Goal: Use online tool/utility: Use online tool/utility

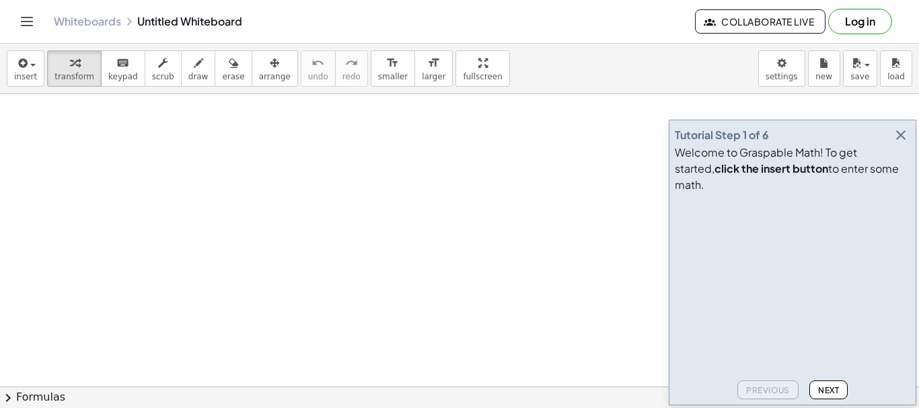
click at [903, 143] on icon "button" at bounding box center [901, 135] width 16 height 16
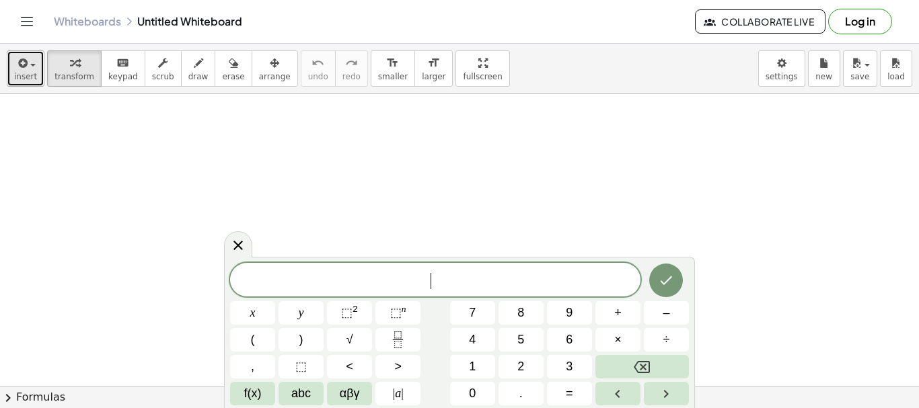
click at [30, 72] on span "insert" at bounding box center [25, 76] width 23 height 9
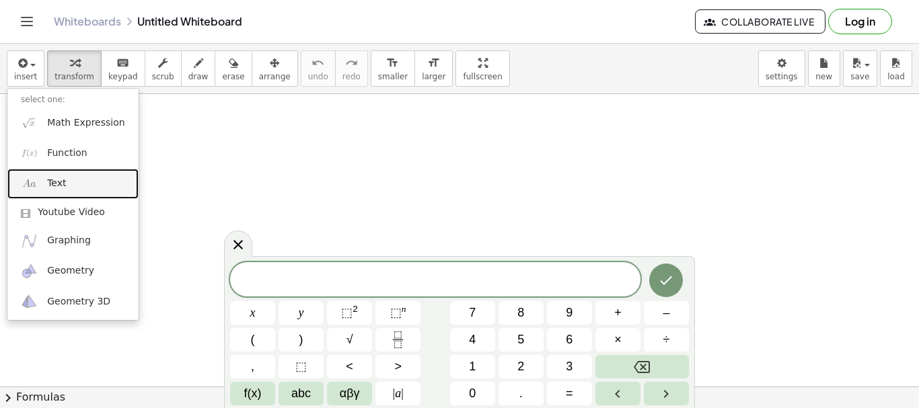
click at [77, 188] on link "Text" at bounding box center [72, 184] width 131 height 30
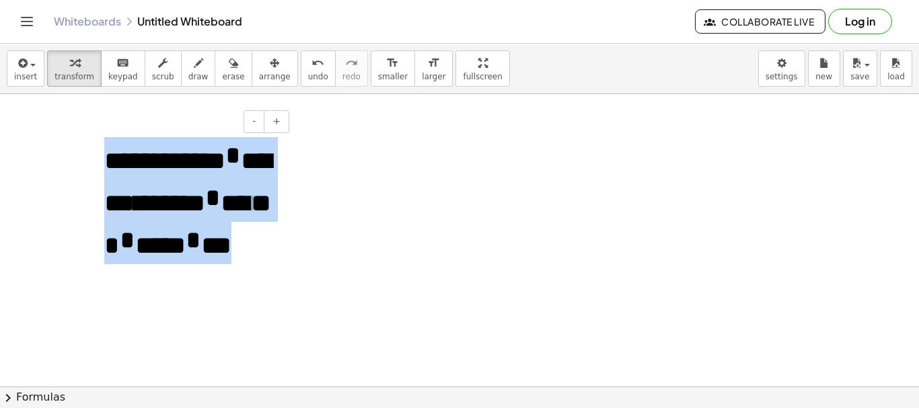
drag, startPoint x: 104, startPoint y: 157, endPoint x: 250, endPoint y: 275, distance: 187.0
click at [250, 275] on div "***** ** *** ** * *** *** ** *** ** * *** *** * ** *** * * * *" at bounding box center [192, 219] width 202 height 191
click at [378, 79] on span "smaller" at bounding box center [393, 76] width 30 height 9
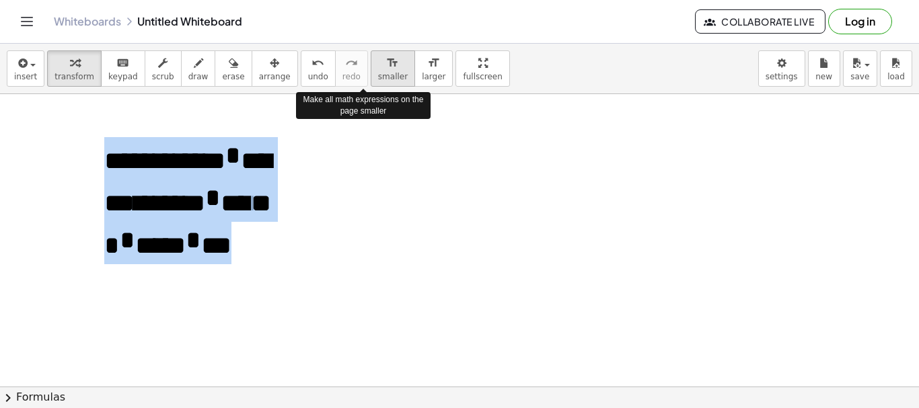
click at [378, 73] on span "smaller" at bounding box center [393, 76] width 30 height 9
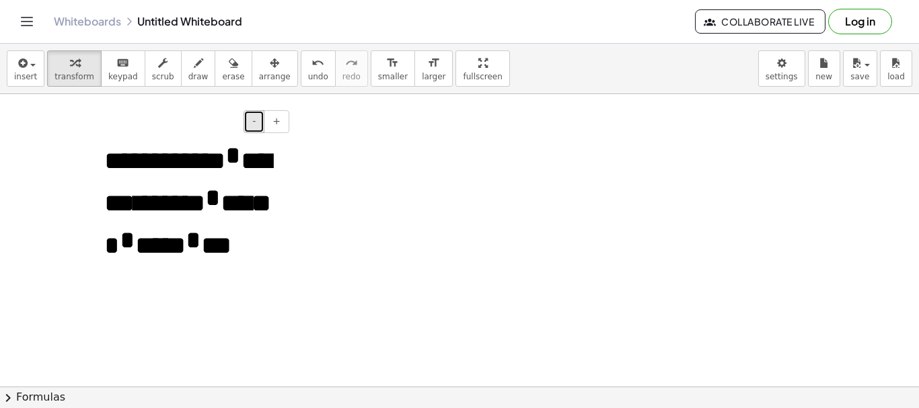
click at [256, 124] on span "-" at bounding box center [253, 121] width 3 height 11
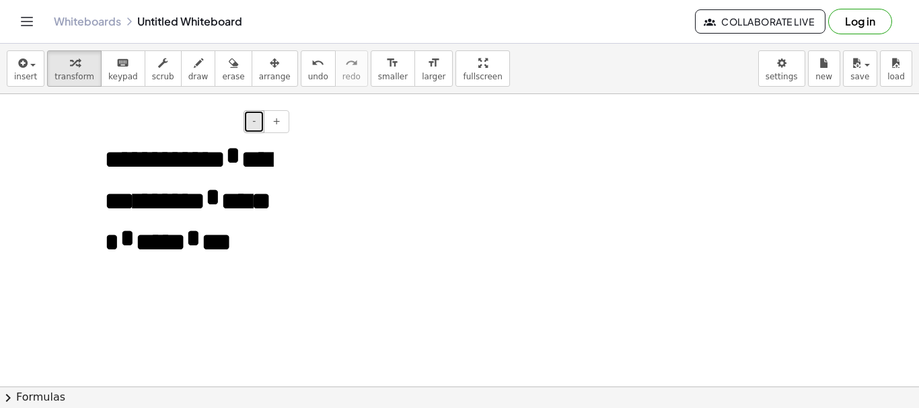
click at [256, 124] on span "-" at bounding box center [253, 121] width 3 height 11
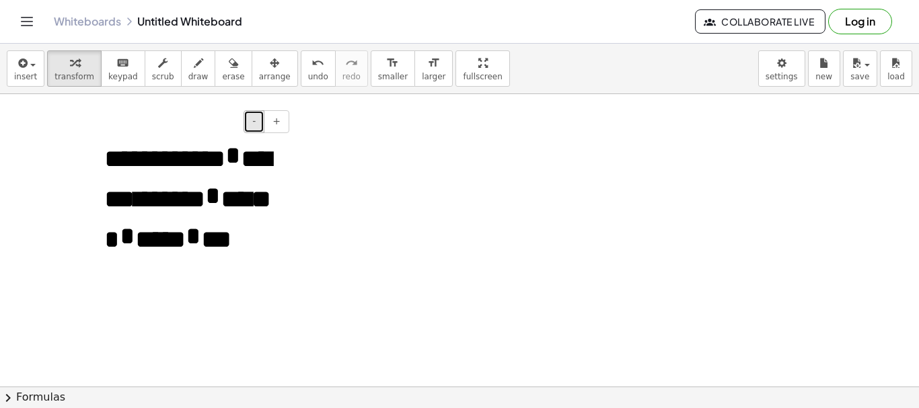
click at [256, 124] on span "-" at bounding box center [253, 121] width 3 height 11
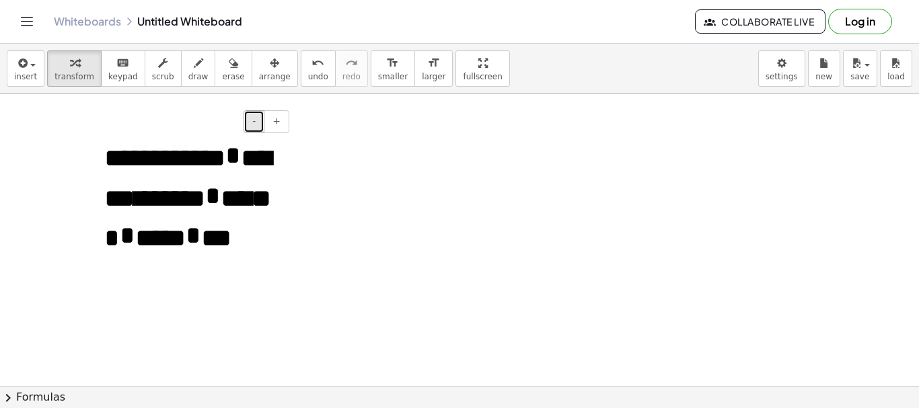
click at [256, 124] on span "-" at bounding box center [253, 121] width 3 height 11
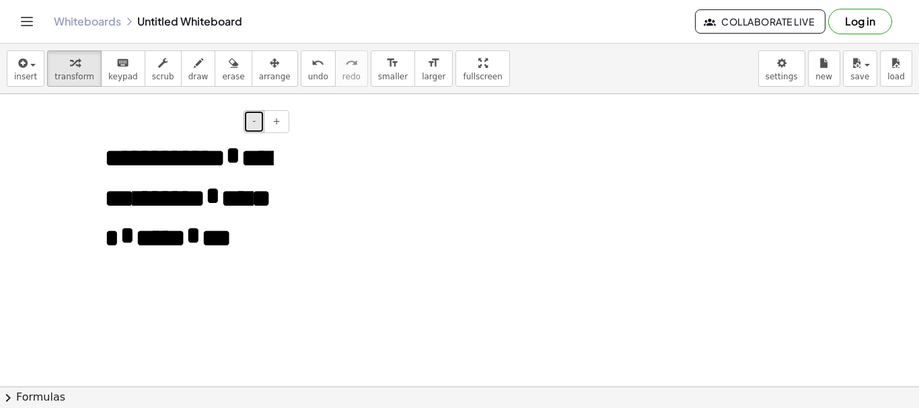
click at [256, 124] on span "-" at bounding box center [253, 121] width 3 height 11
click at [201, 223] on span "*" at bounding box center [193, 236] width 15 height 26
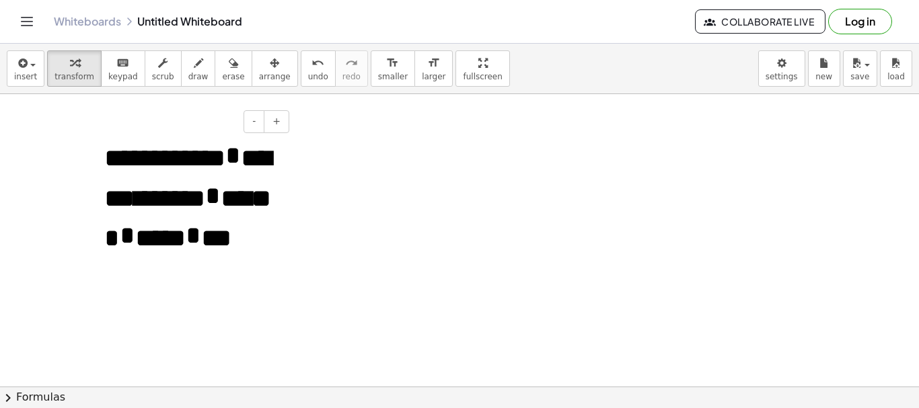
click at [291, 305] on div "***** ** *** ** * *** *** ** *** ** * *** *** * ** *** * * * *" at bounding box center [192, 216] width 202 height 184
click at [280, 121] on button "+" at bounding box center [277, 121] width 26 height 23
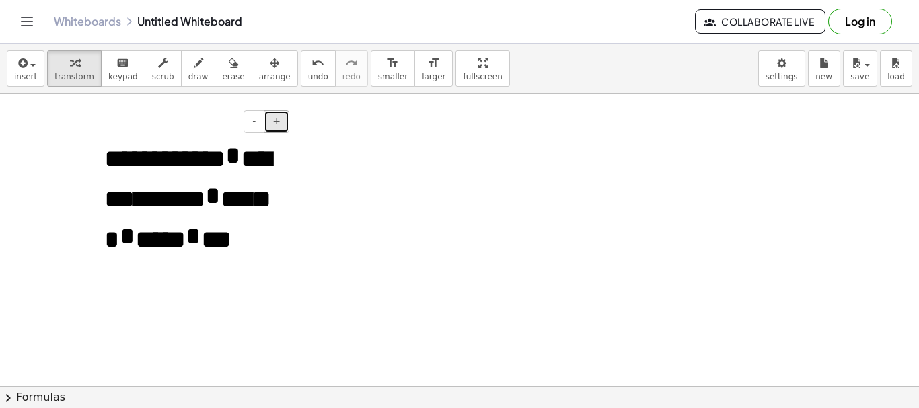
click at [280, 120] on span "+" at bounding box center [276, 121] width 8 height 11
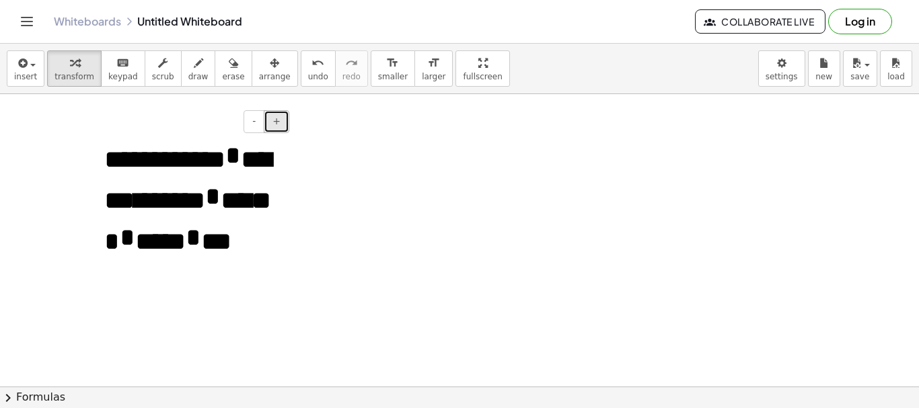
click at [280, 120] on span "+" at bounding box center [276, 121] width 8 height 11
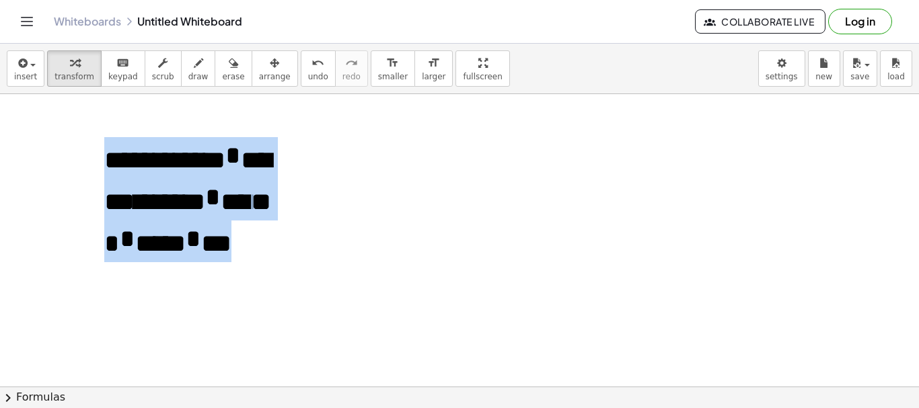
drag, startPoint x: 104, startPoint y: 158, endPoint x: 299, endPoint y: 285, distance: 232.8
click at [422, 76] on span "larger" at bounding box center [434, 76] width 24 height 9
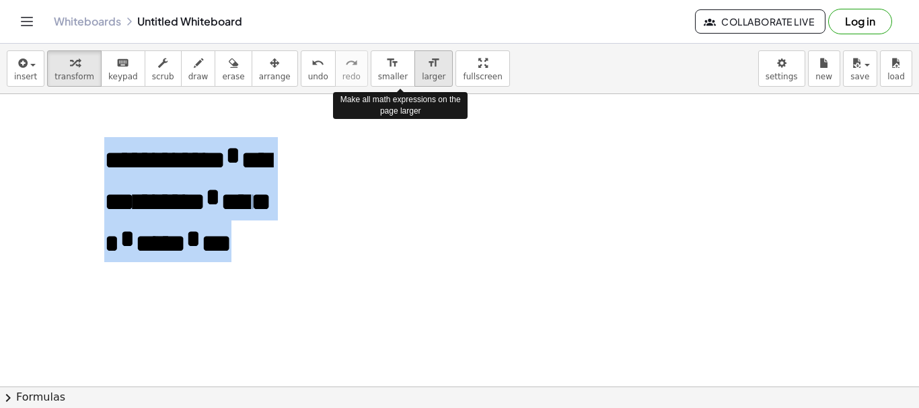
click at [422, 76] on span "larger" at bounding box center [434, 76] width 24 height 9
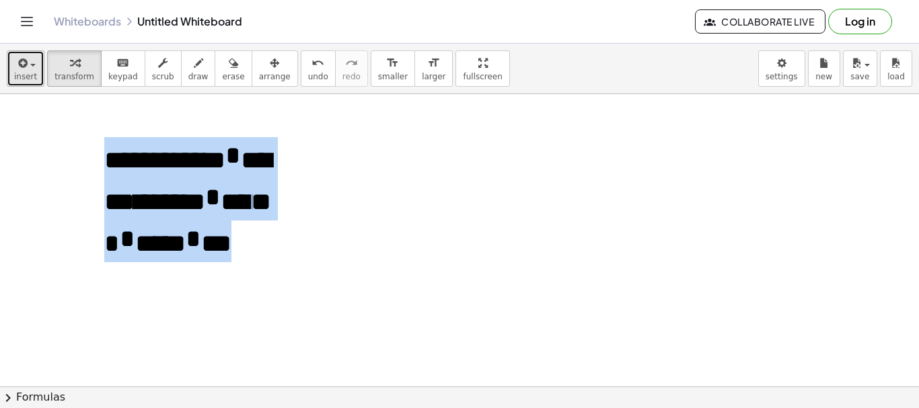
click at [31, 66] on span "button" at bounding box center [32, 65] width 5 height 3
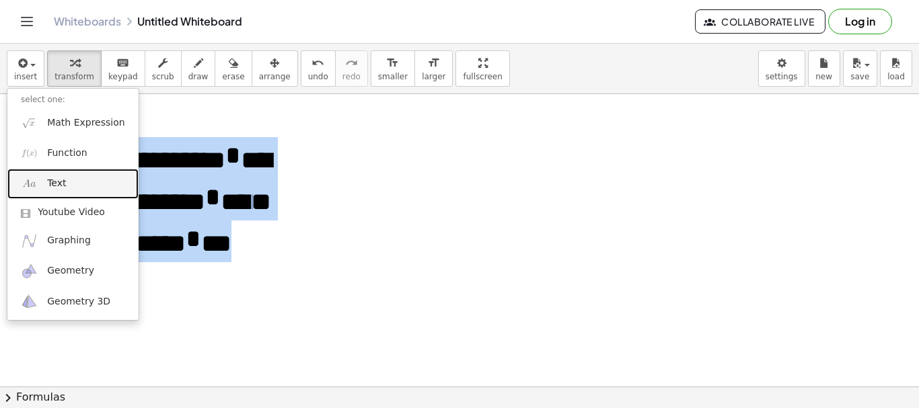
click at [64, 184] on link "Text" at bounding box center [72, 184] width 131 height 30
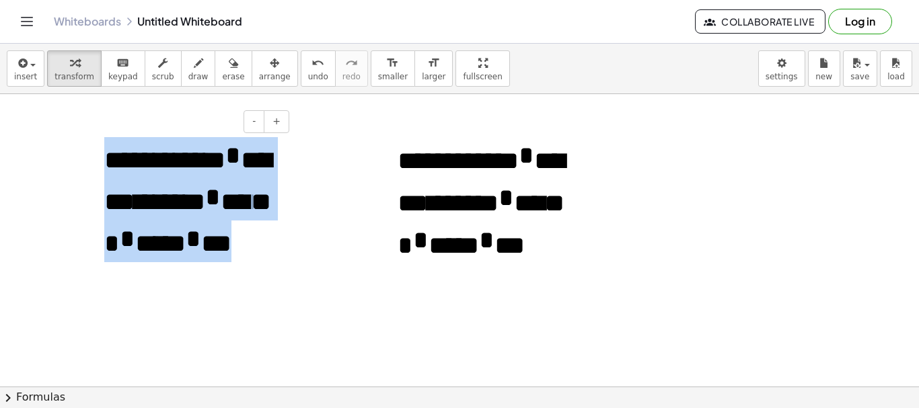
drag, startPoint x: 105, startPoint y: 158, endPoint x: 264, endPoint y: 300, distance: 212.9
click at [264, 300] on div "***** ** *** ** * *** *** ** *** ** * *** *** * ** *** * * * *" at bounding box center [192, 219] width 202 height 190
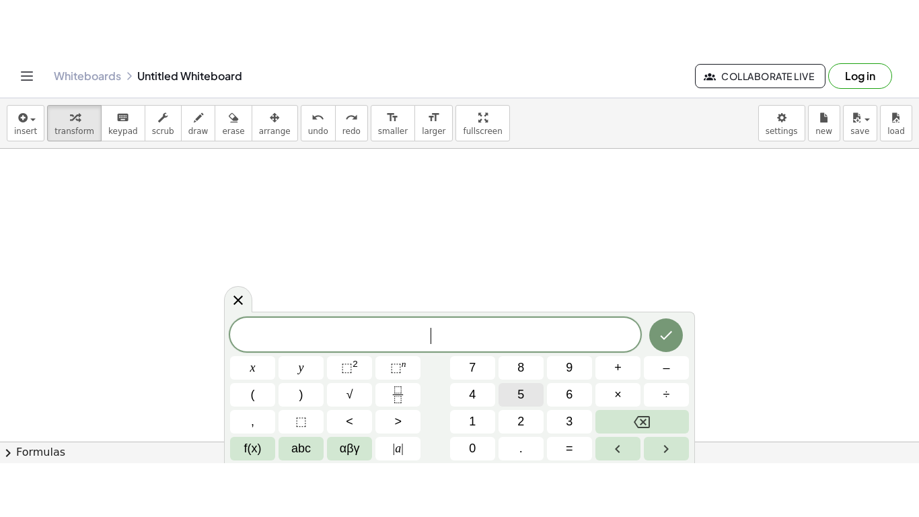
scroll to position [135, 0]
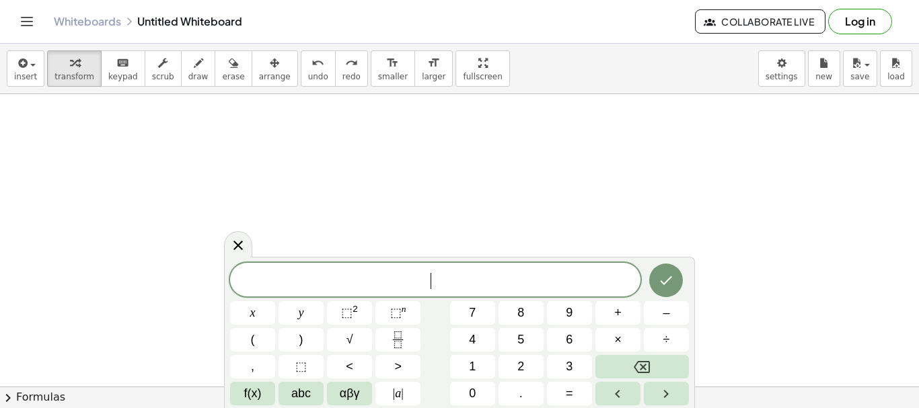
click at [447, 276] on span "​" at bounding box center [435, 281] width 410 height 19
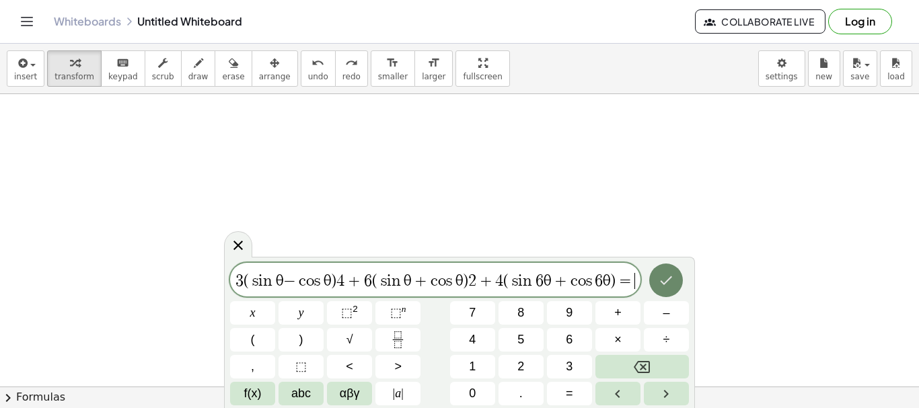
click at [662, 279] on icon "Done" at bounding box center [666, 280] width 16 height 16
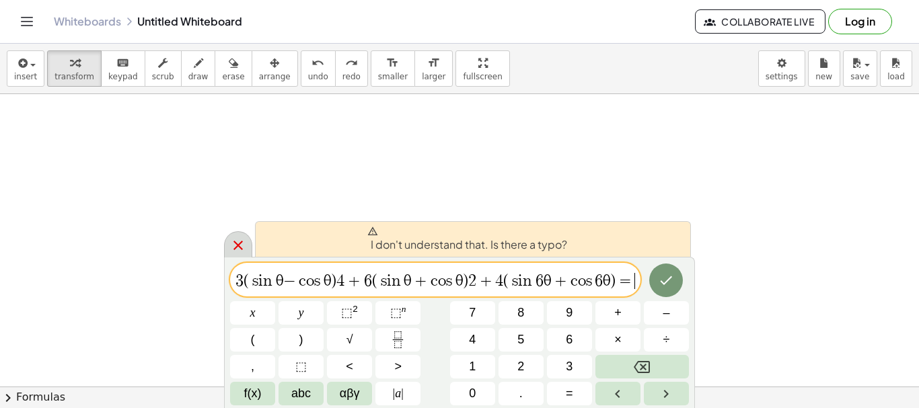
click at [240, 241] on icon at bounding box center [238, 245] width 16 height 16
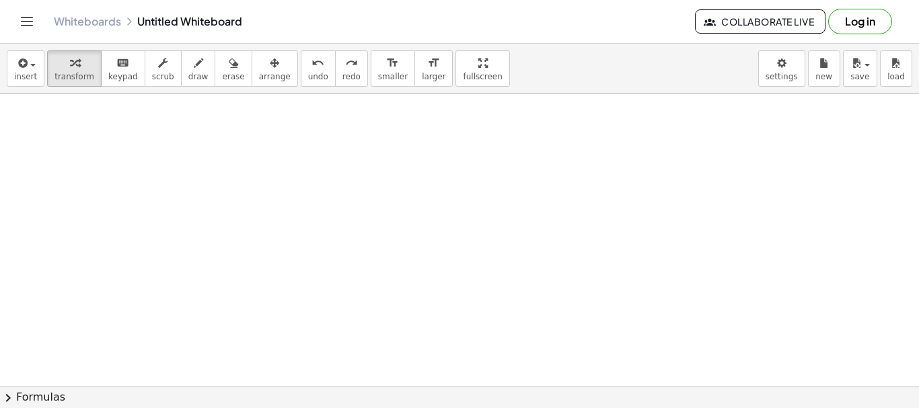
drag, startPoint x: 451, startPoint y: 67, endPoint x: 451, endPoint y: 149, distance: 81.4
click at [451, 149] on div "insert select one: Math Expression Function Text Youtube Video Graphing Geometr…" at bounding box center [459, 226] width 919 height 365
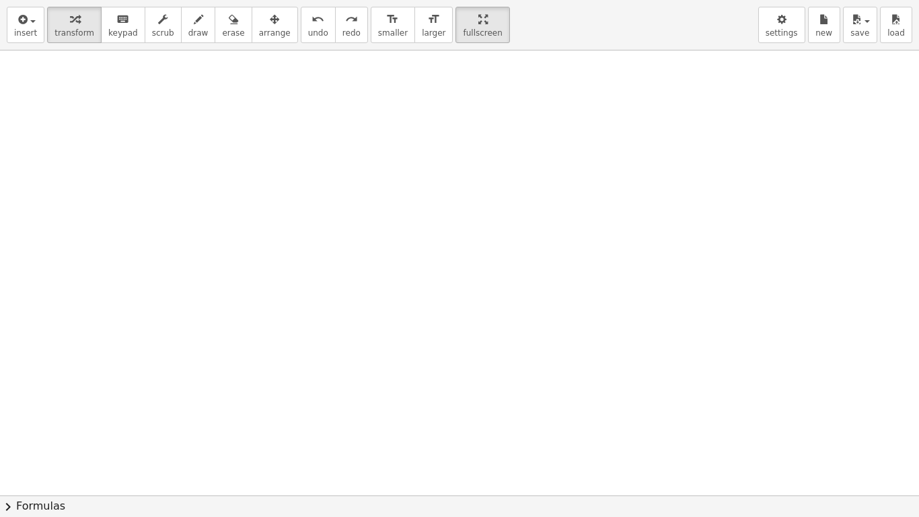
drag, startPoint x: 765, startPoint y: 44, endPoint x: 766, endPoint y: 56, distance: 11.5
click at [766, 56] on div "insert select one: Math Expression Function Text Youtube Video Graphing Geometr…" at bounding box center [459, 258] width 919 height 517
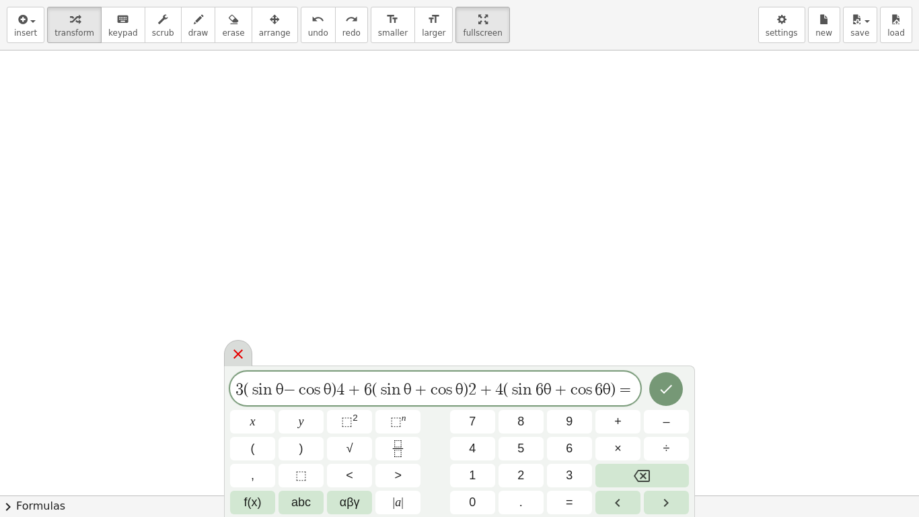
click at [231, 354] on icon at bounding box center [238, 354] width 16 height 16
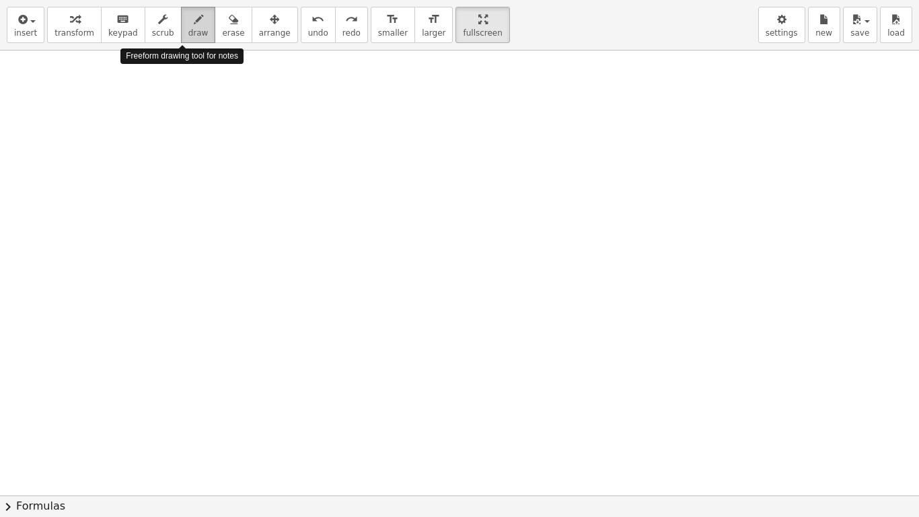
click at [188, 28] on span "draw" at bounding box center [198, 32] width 20 height 9
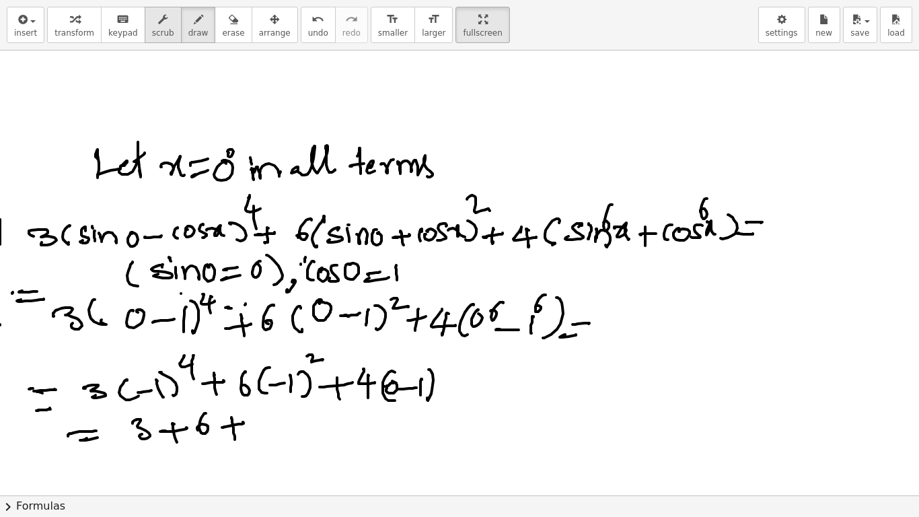
click at [158, 24] on icon "button" at bounding box center [162, 19] width 9 height 16
click at [148, 182] on div at bounding box center [459, 353] width 919 height 889
click at [222, 30] on span "erase" at bounding box center [233, 32] width 22 height 9
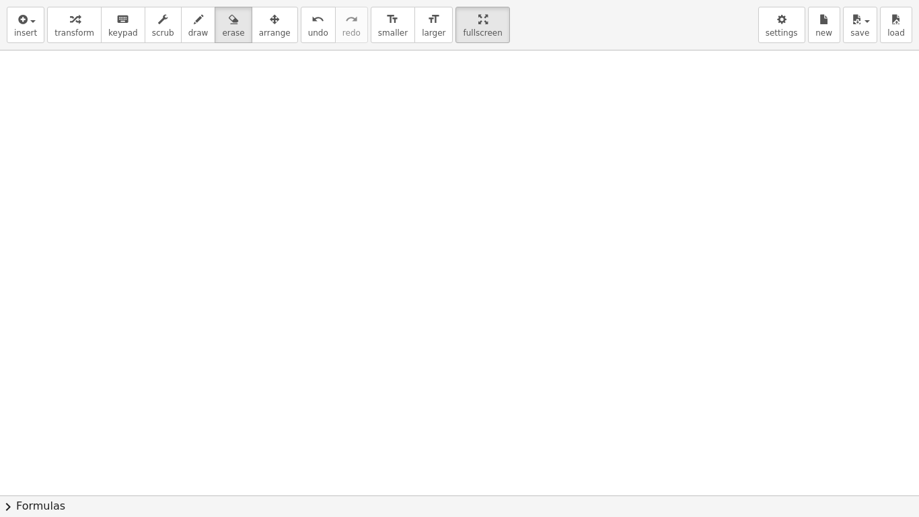
drag, startPoint x: 180, startPoint y: 164, endPoint x: 671, endPoint y: 1, distance: 516.6
click at [671, 1] on div "insert select one: Math Expression Function Text Youtube Video Graphing Geometr…" at bounding box center [459, 258] width 919 height 517
click at [188, 30] on span "draw" at bounding box center [198, 32] width 20 height 9
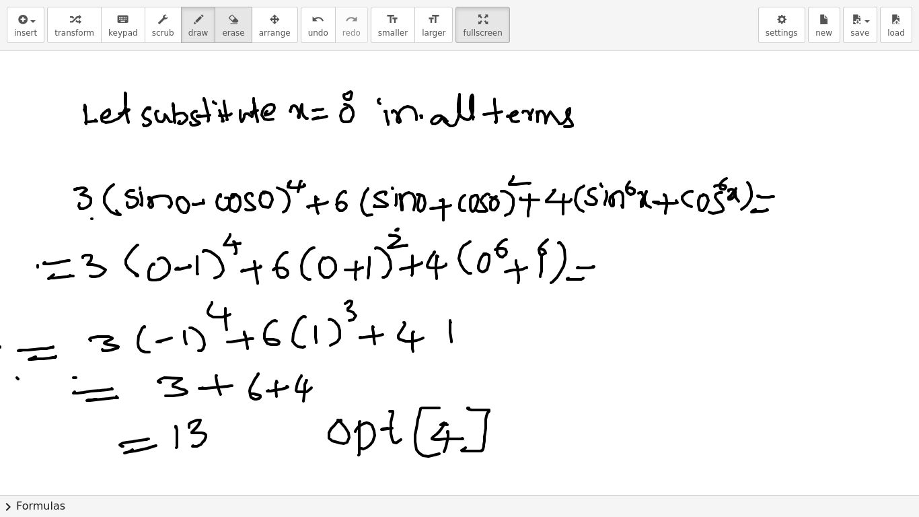
click at [229, 26] on icon "button" at bounding box center [233, 19] width 9 height 16
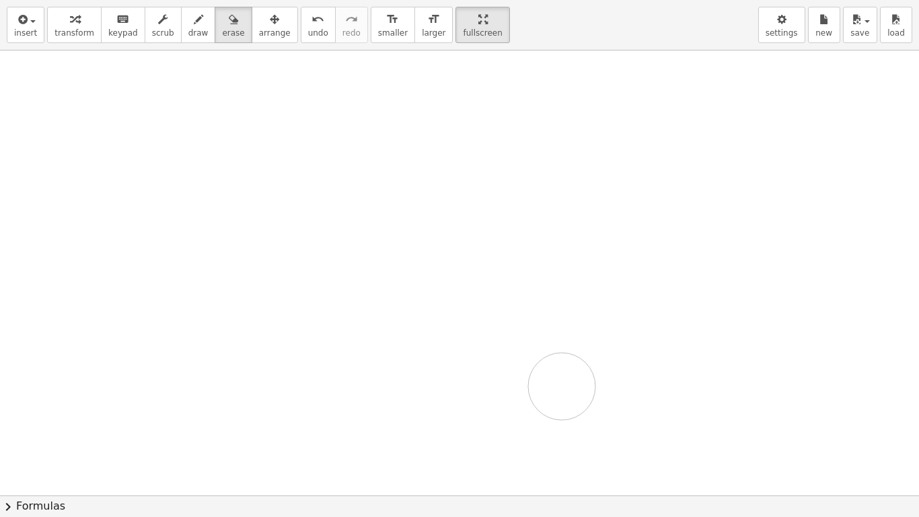
drag, startPoint x: 213, startPoint y: 145, endPoint x: 472, endPoint y: 389, distance: 355.9
click at [472, 389] on div at bounding box center [459, 353] width 919 height 889
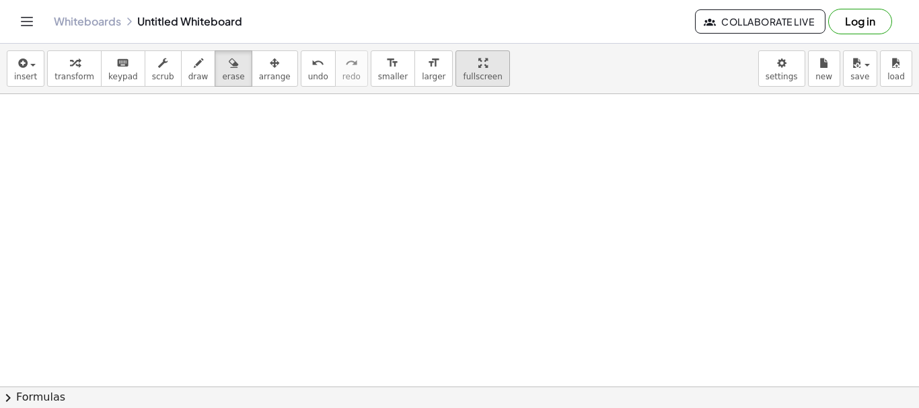
click at [463, 75] on span "fullscreen" at bounding box center [482, 76] width 39 height 9
click at [188, 79] on span "draw" at bounding box center [198, 76] width 20 height 9
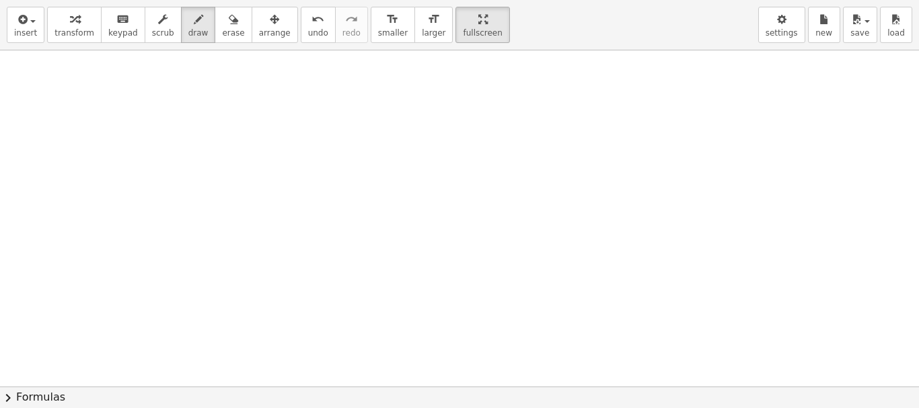
click at [449, 157] on div "insert select one: Math Expression Function Text Youtube Video Graphing Geometr…" at bounding box center [459, 204] width 919 height 408
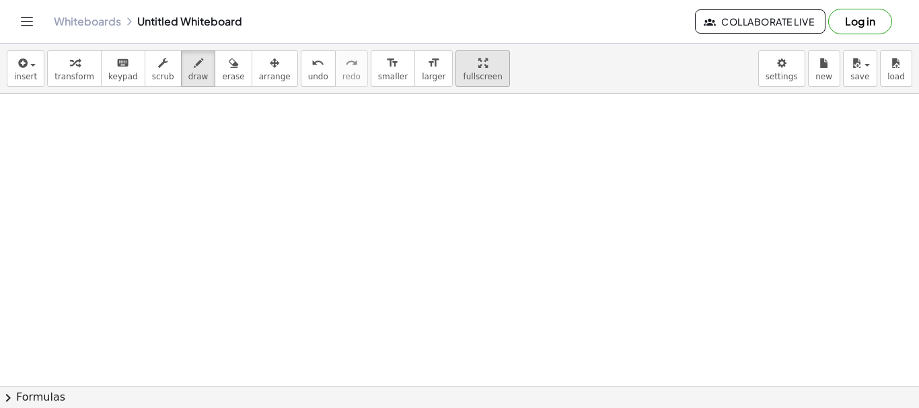
click at [463, 72] on span "fullscreen" at bounding box center [482, 76] width 39 height 9
drag, startPoint x: 443, startPoint y: 68, endPoint x: 443, endPoint y: 149, distance: 81.4
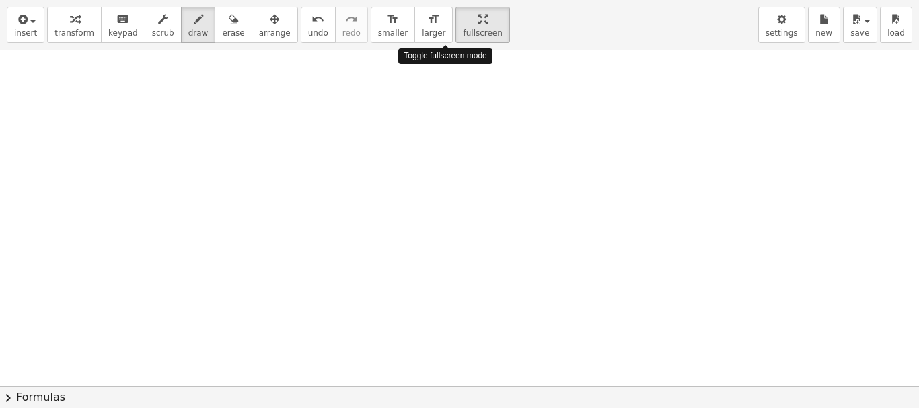
click at [443, 149] on div "insert select one: Math Expression Function Text Youtube Video Graphing Geometr…" at bounding box center [459, 204] width 919 height 408
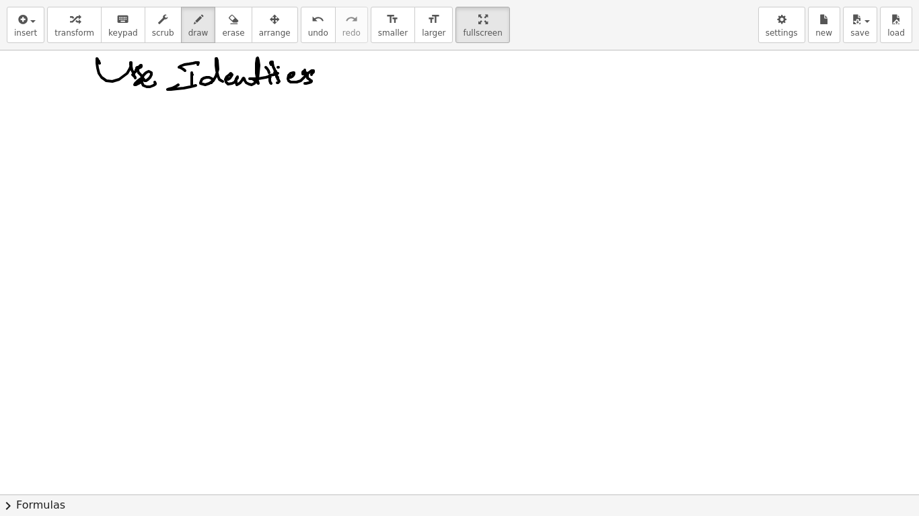
click at [459, 99] on div at bounding box center [459, 353] width 919 height 888
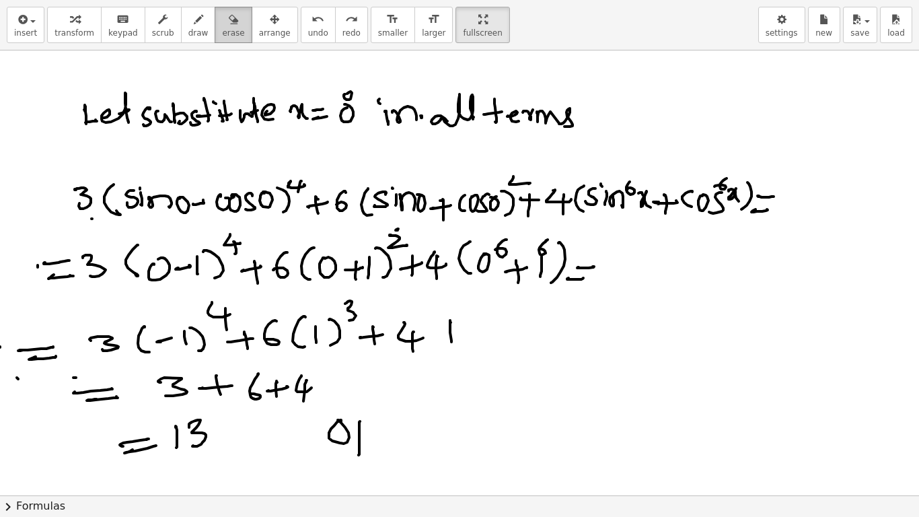
click at [222, 38] on span "erase" at bounding box center [233, 32] width 22 height 9
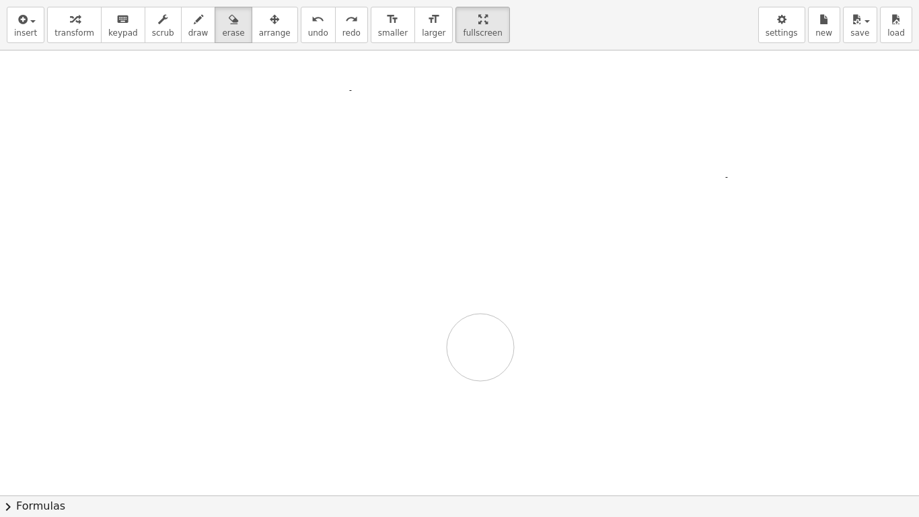
drag, startPoint x: 186, startPoint y: 112, endPoint x: 483, endPoint y: 345, distance: 377.5
click at [483, 345] on div at bounding box center [459, 353] width 919 height 889
click at [194, 19] on icon "button" at bounding box center [198, 19] width 9 height 16
click at [167, 45] on div "insert select one: Math Expression Function Text Youtube Video Graphing Geometr…" at bounding box center [459, 25] width 919 height 50
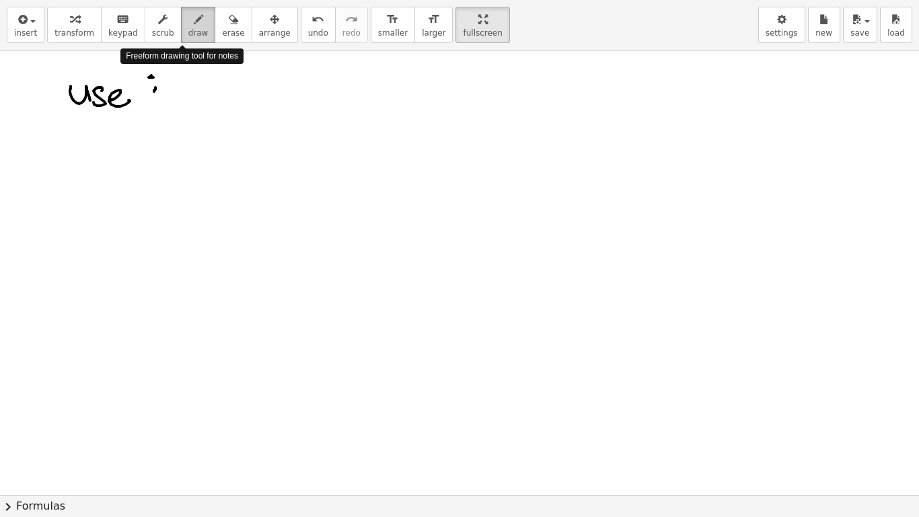
click at [188, 28] on span "draw" at bounding box center [198, 32] width 20 height 9
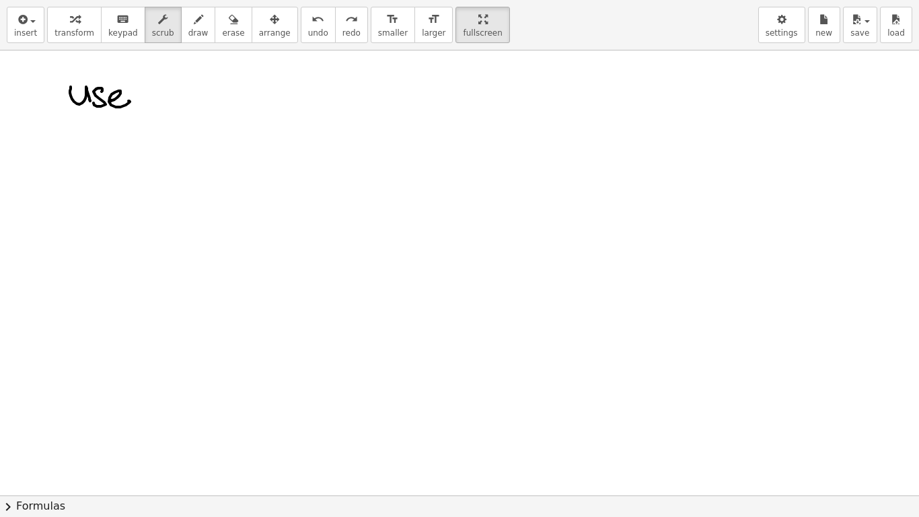
scroll to position [132, 0]
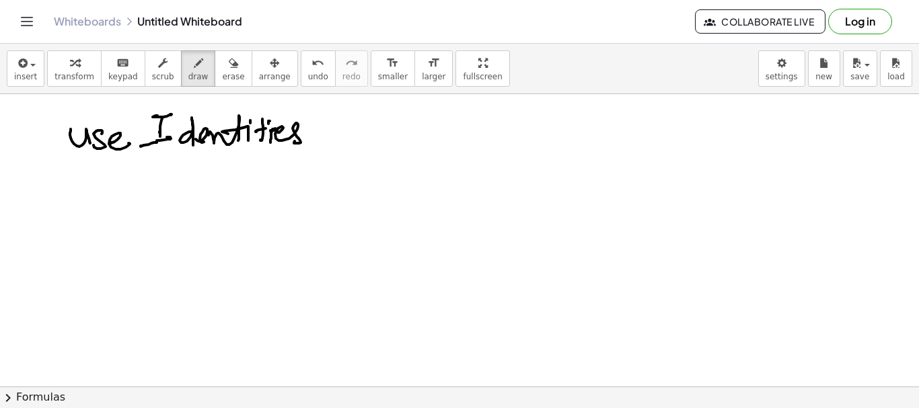
drag, startPoint x: 442, startPoint y: 71, endPoint x: 442, endPoint y: 153, distance: 81.4
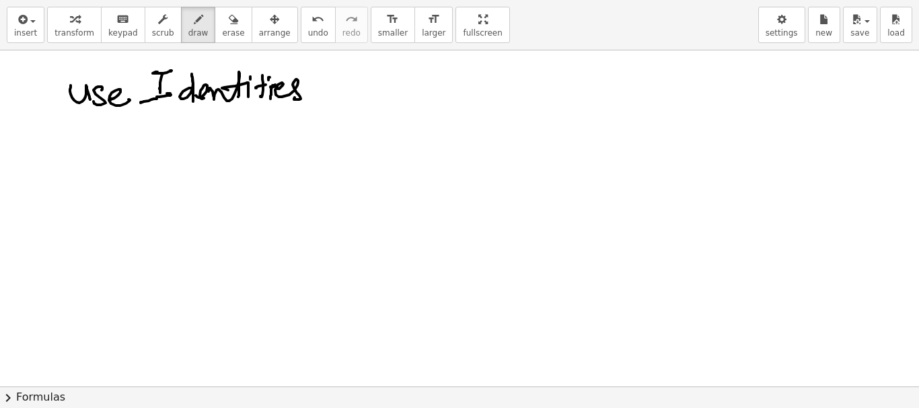
click at [442, 153] on div "insert select one: Math Expression Function Text Youtube Video Graphing Geometr…" at bounding box center [459, 204] width 919 height 408
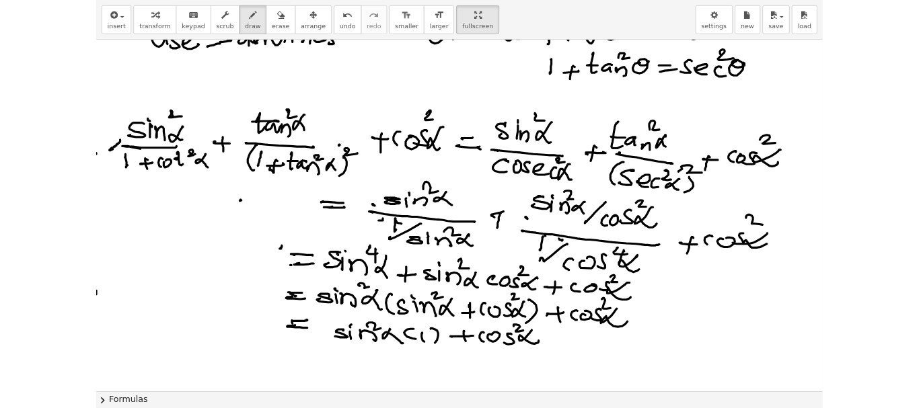
scroll to position [199, 0]
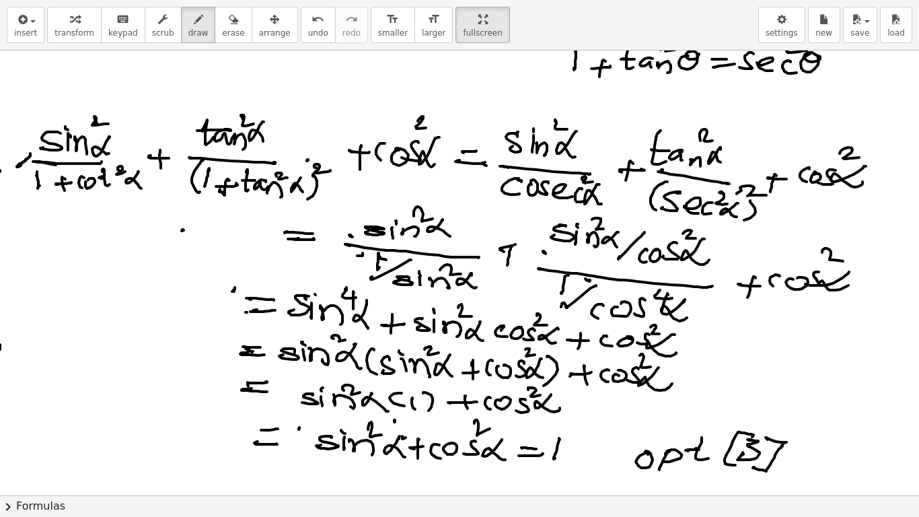
click at [650, 382] on div at bounding box center [459, 295] width 919 height 889
click at [580, 316] on div at bounding box center [459, 295] width 919 height 889
drag, startPoint x: 726, startPoint y: 375, endPoint x: 501, endPoint y: 280, distance: 243.6
click at [715, 351] on div at bounding box center [459, 295] width 919 height 889
drag, startPoint x: 501, startPoint y: 280, endPoint x: 543, endPoint y: 273, distance: 42.4
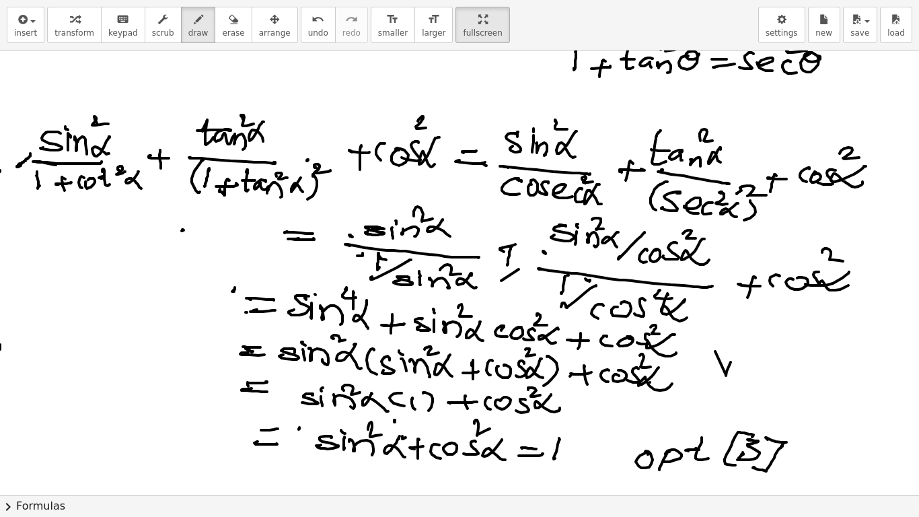
click at [488, 303] on div at bounding box center [459, 295] width 919 height 889
drag, startPoint x: 660, startPoint y: 252, endPoint x: 656, endPoint y: 245, distance: 7.5
click at [658, 250] on div at bounding box center [459, 295] width 919 height 889
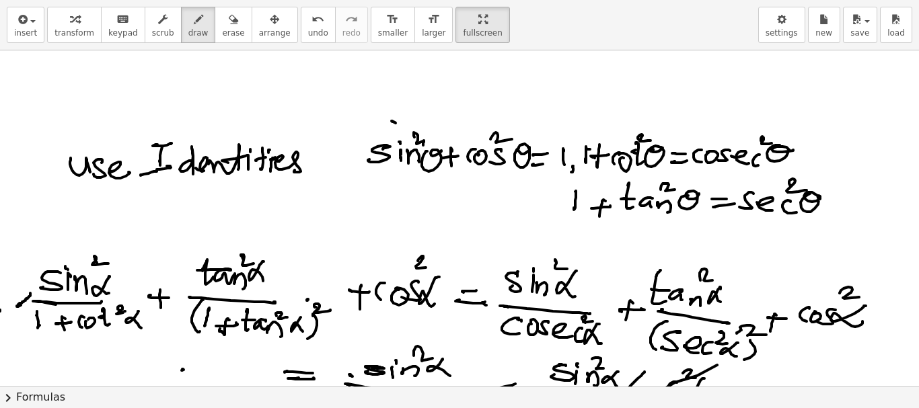
scroll to position [0, 0]
